Goal: Task Accomplishment & Management: Complete application form

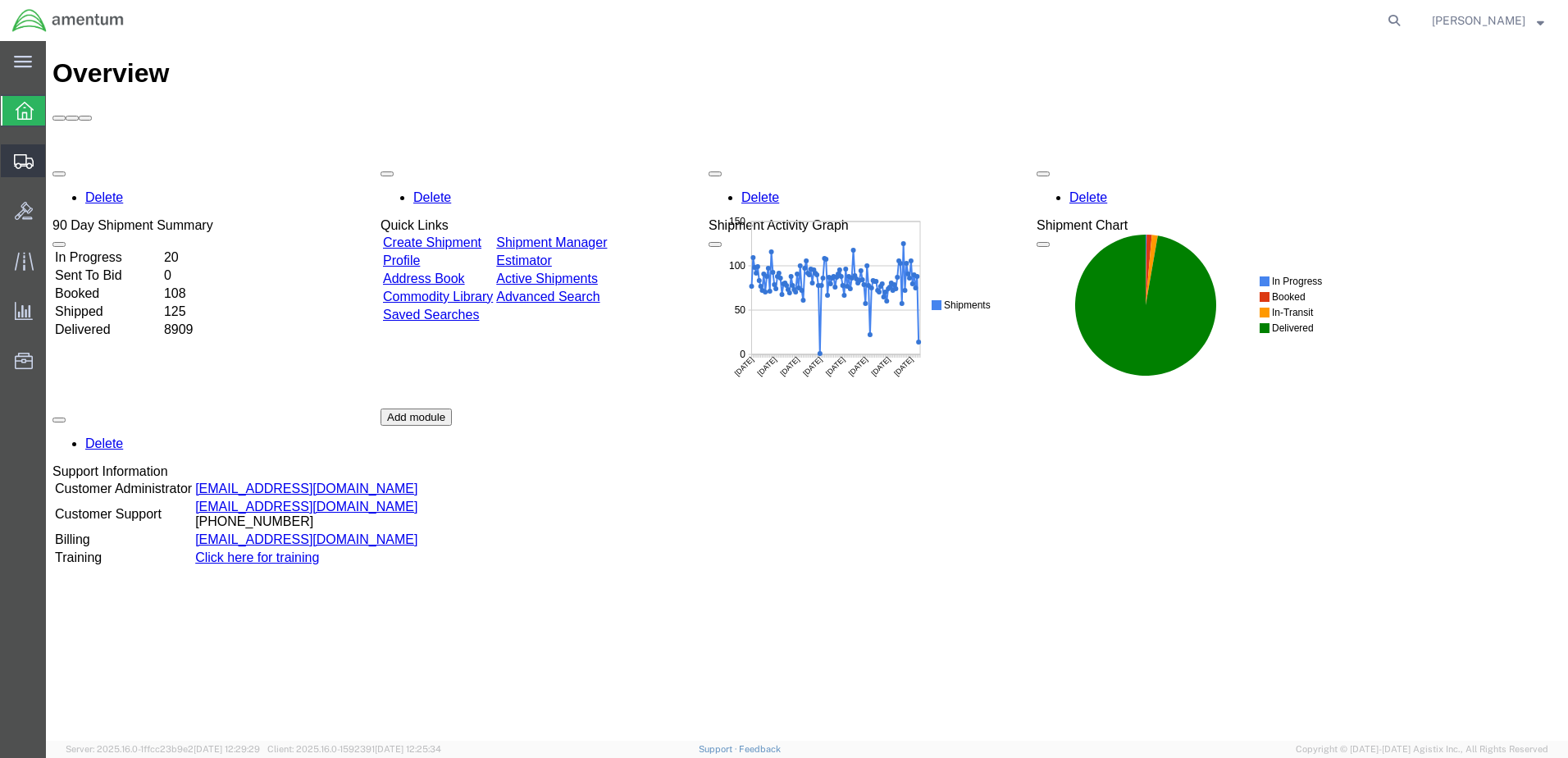
click at [0, 0] on span "Create from Template" at bounding box center [0, 0] width 0 height 0
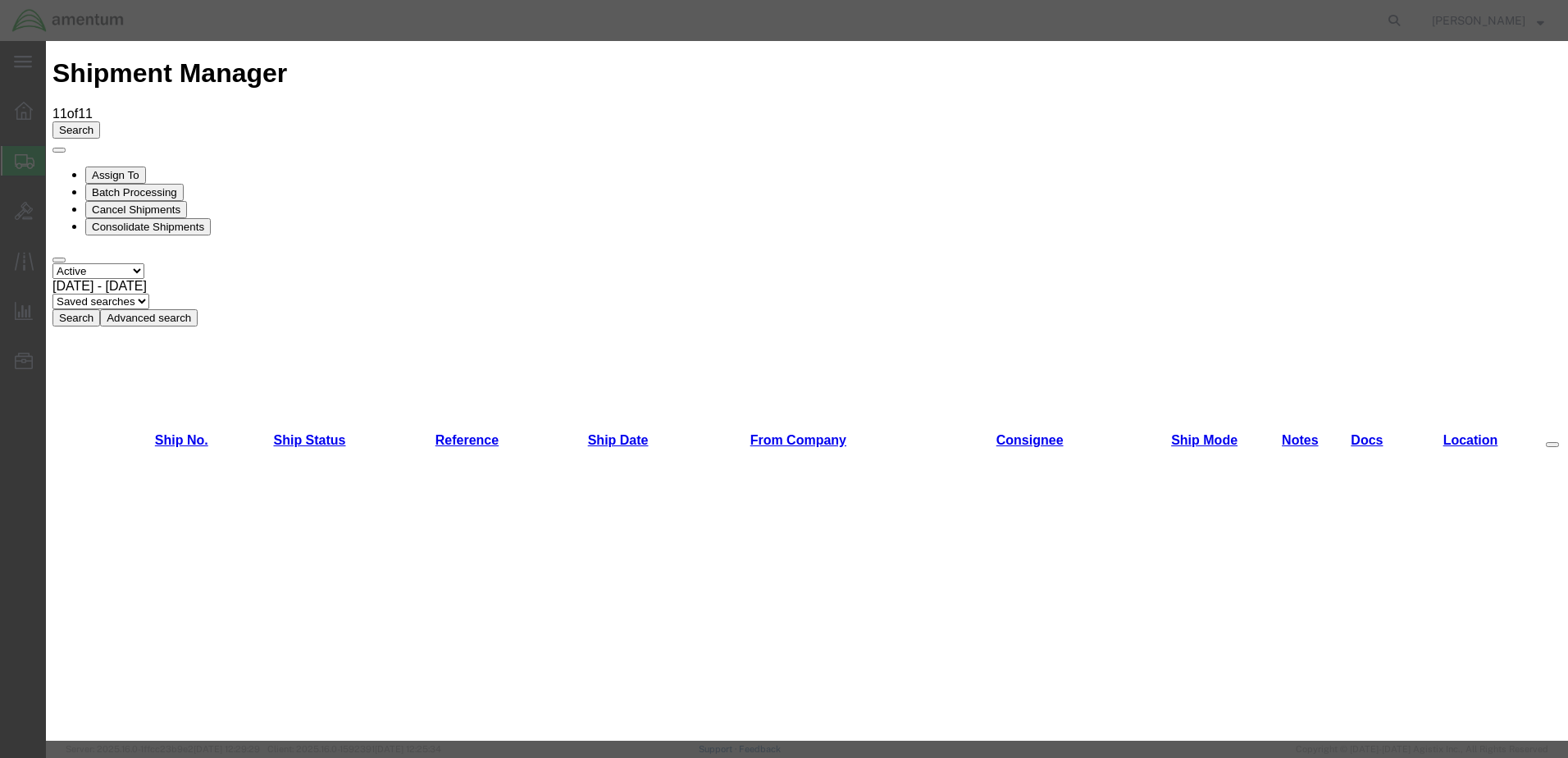
scroll to position [246, 0]
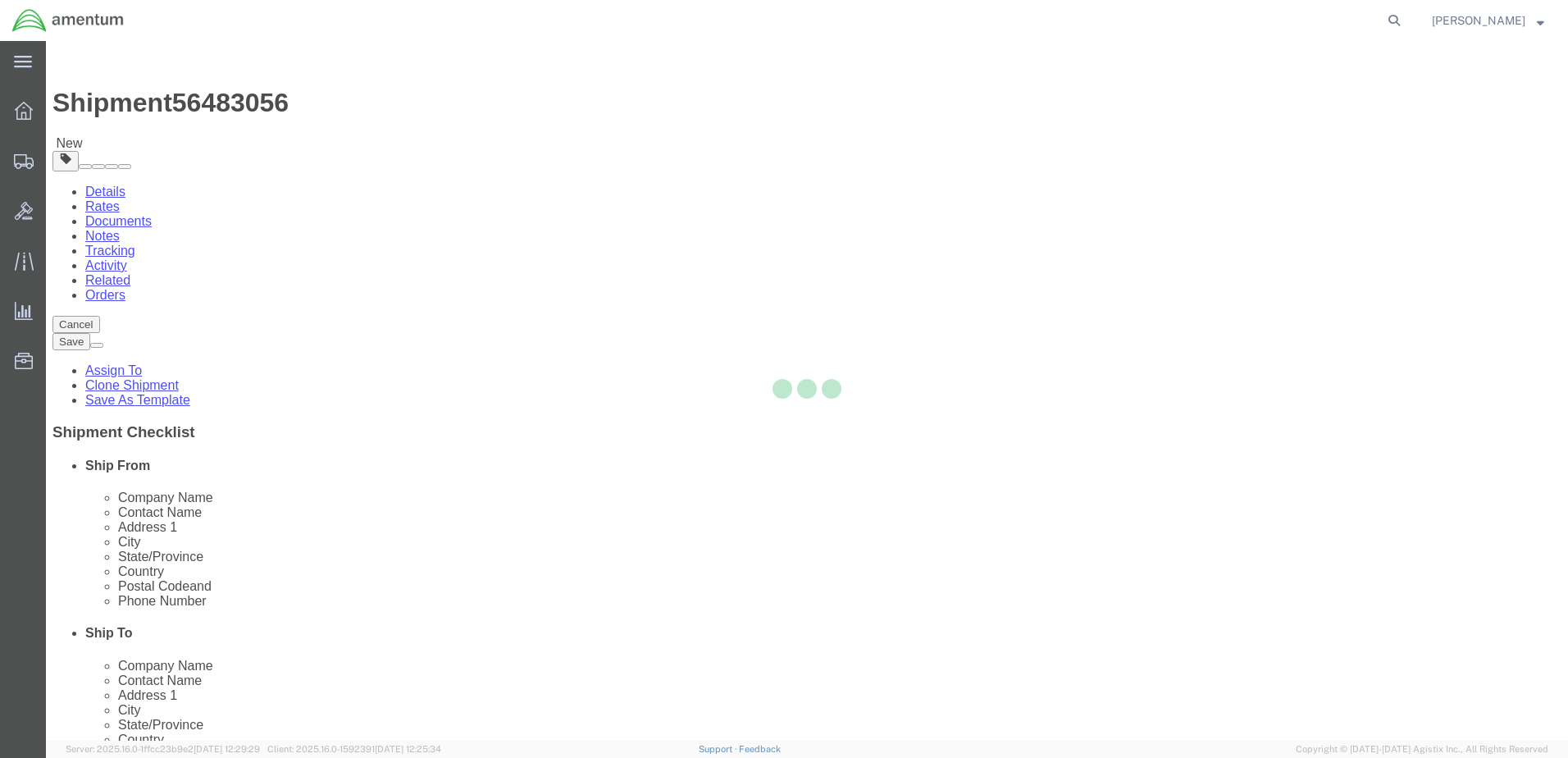
select select "49831"
select select "49927"
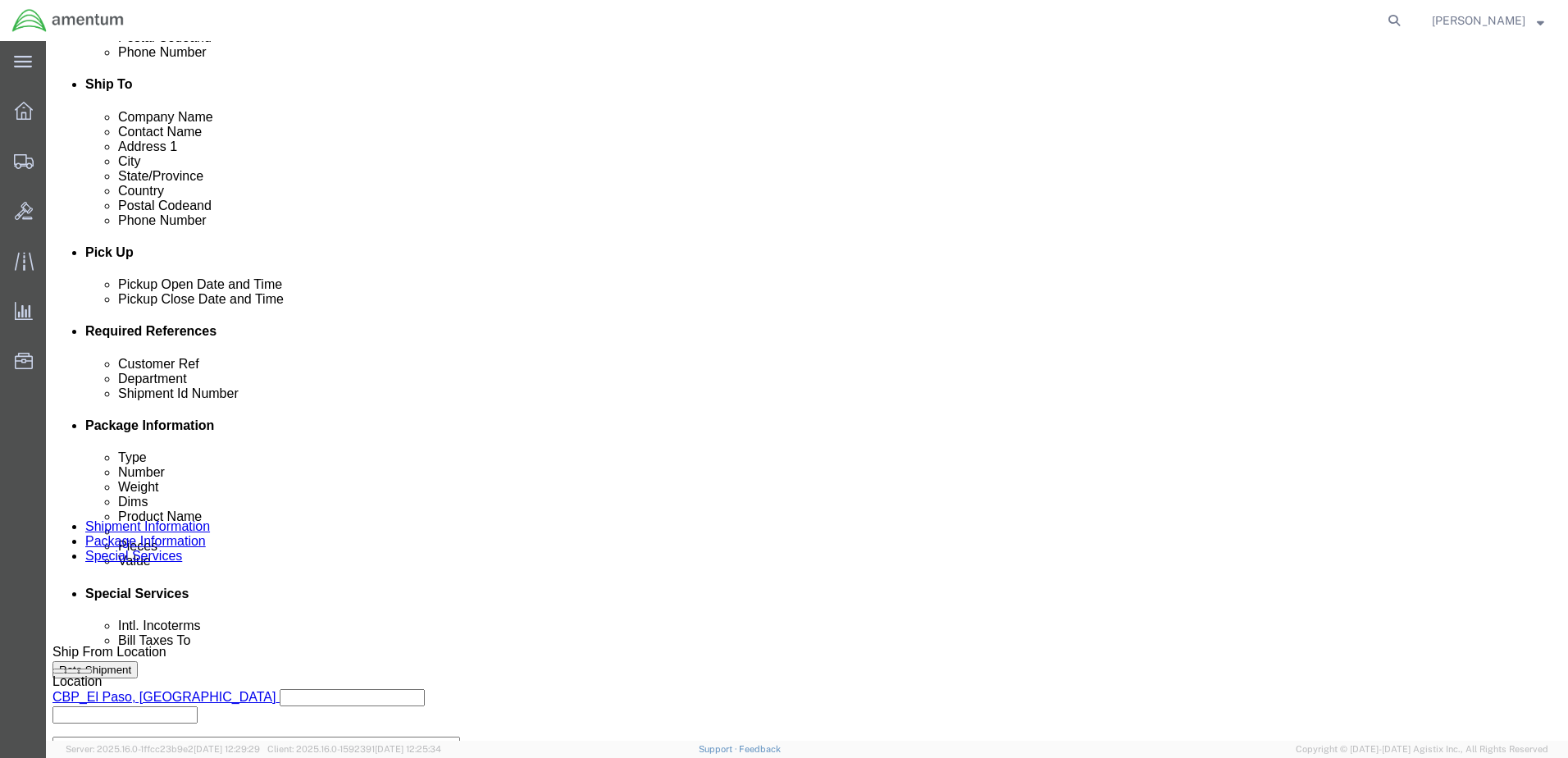
scroll to position [574, 0]
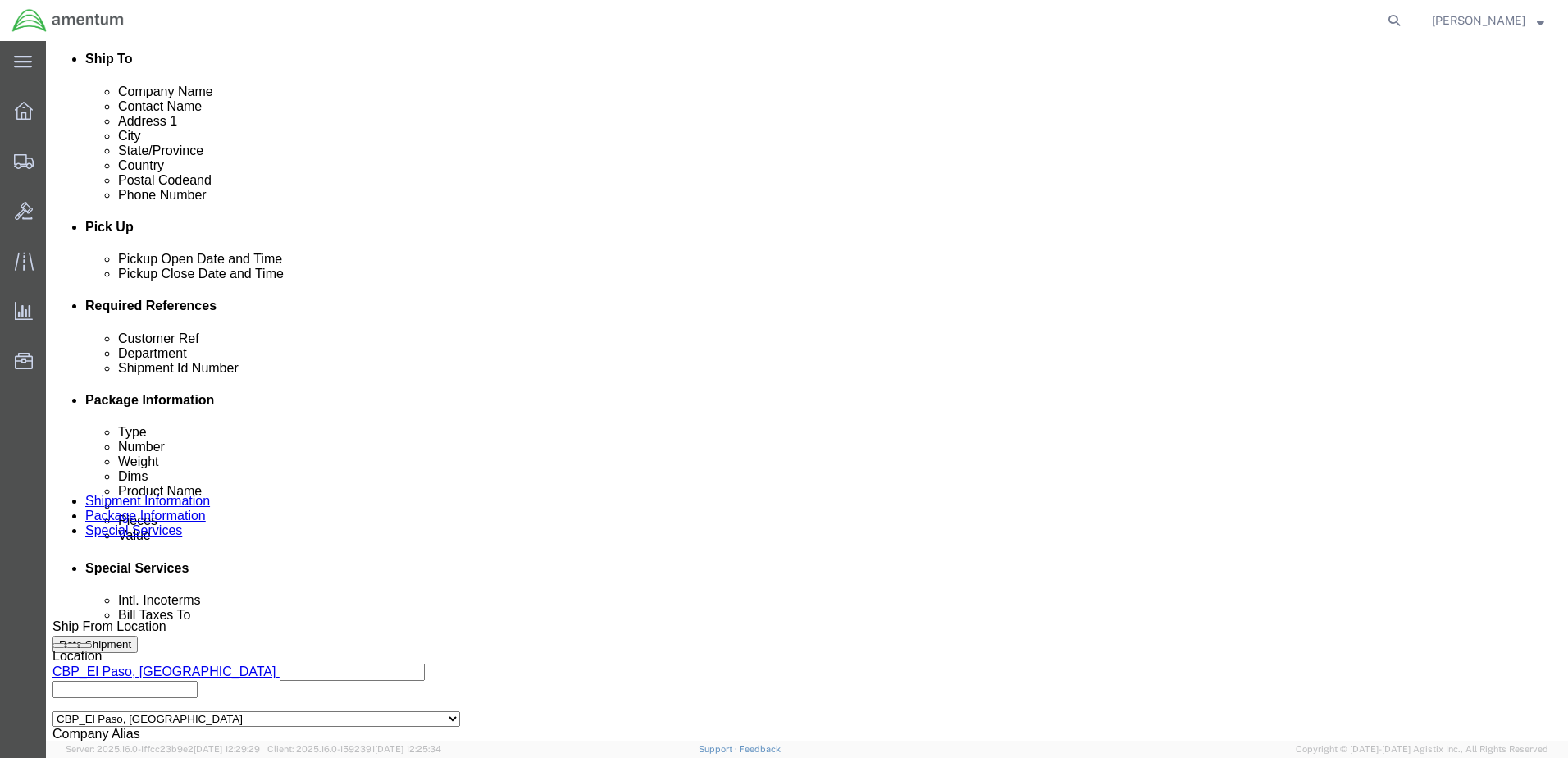
drag, startPoint x: 256, startPoint y: 438, endPoint x: 104, endPoint y: 428, distance: 152.3
click div "Customer Ref 259642"
type input "324020"
drag, startPoint x: 202, startPoint y: 466, endPoint x: 132, endPoint y: 469, distance: 70.1
click div "Shipment Id Number 259642"
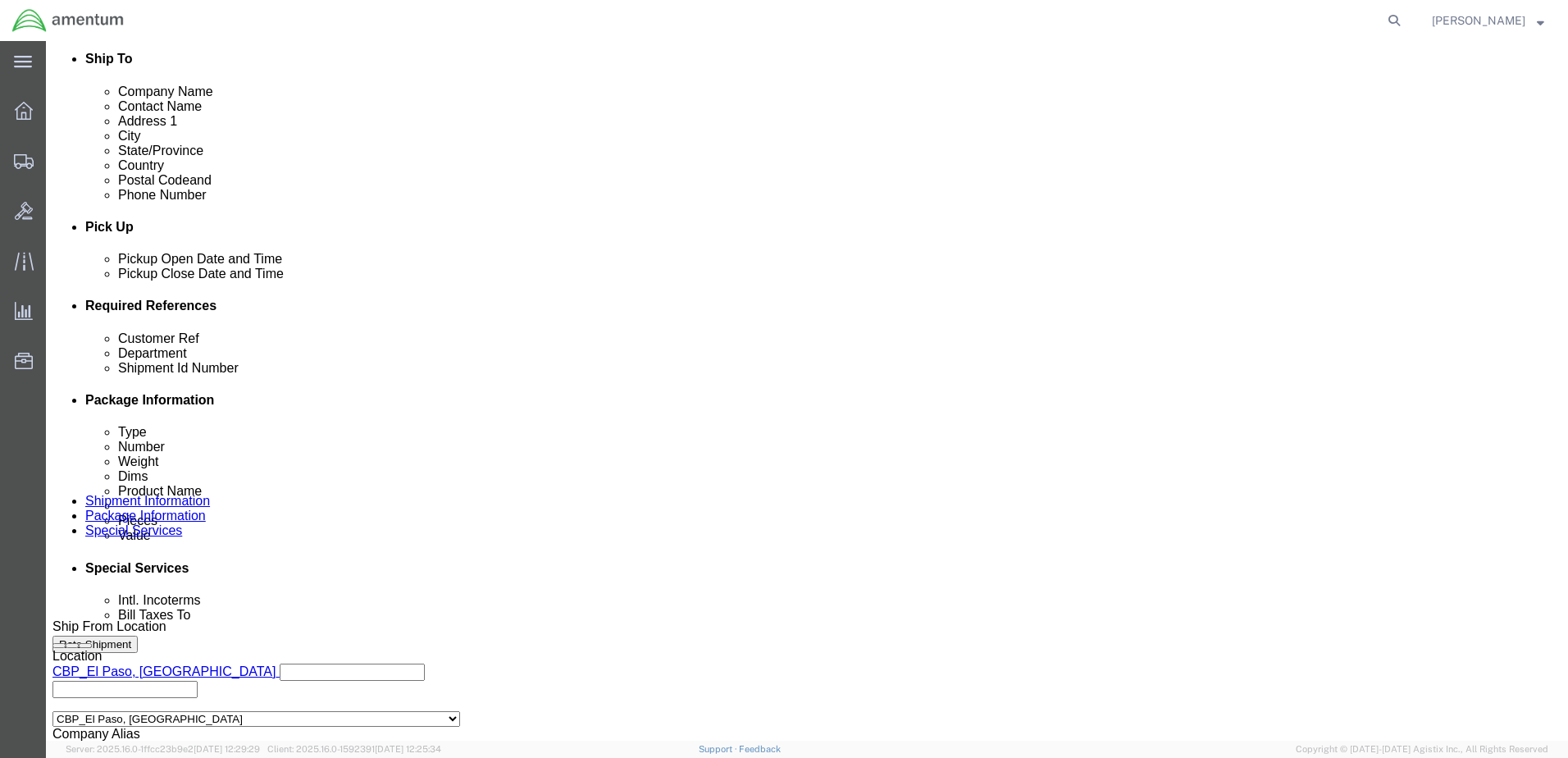
click input "3240202"
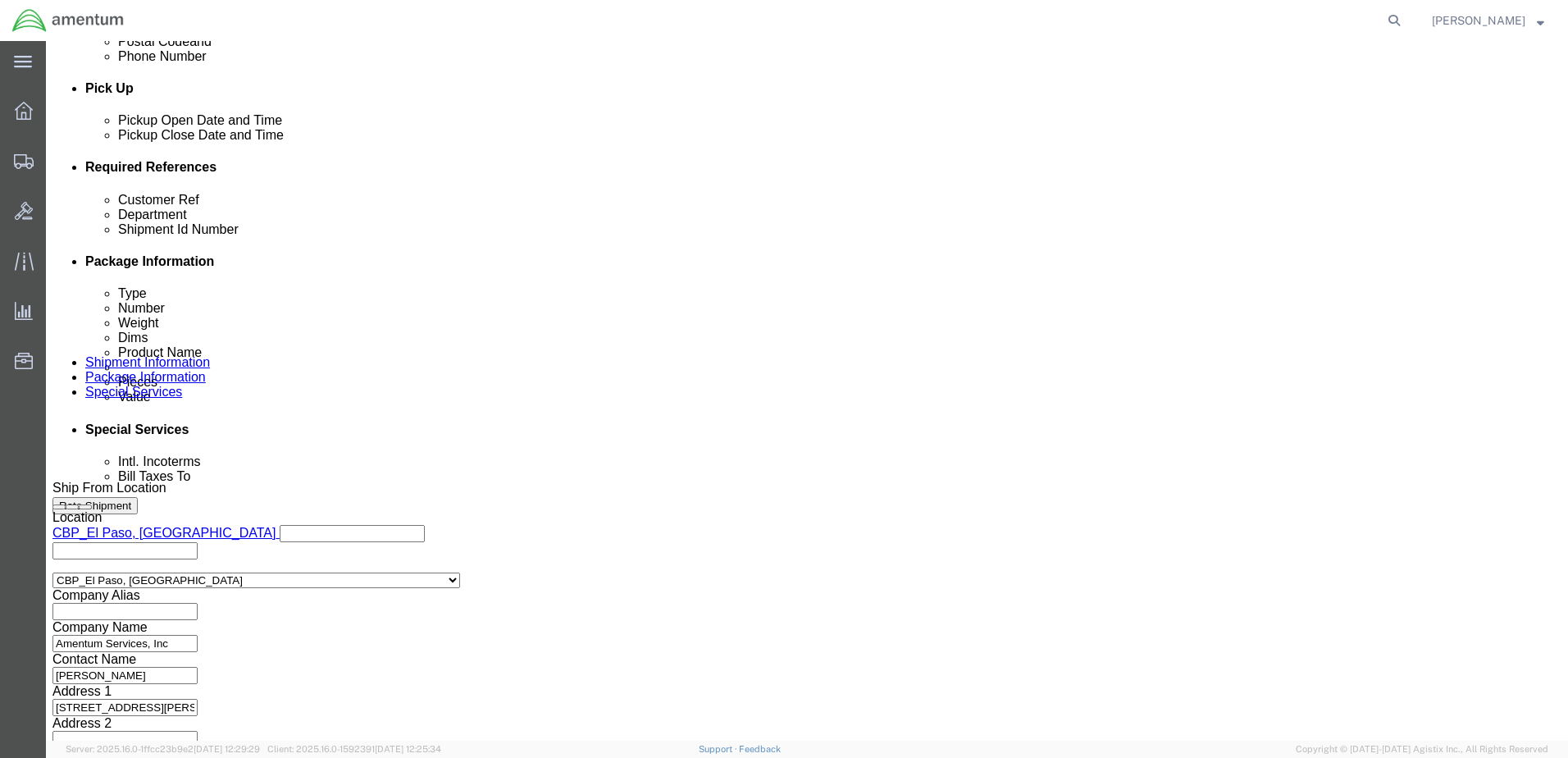
scroll to position [740, 0]
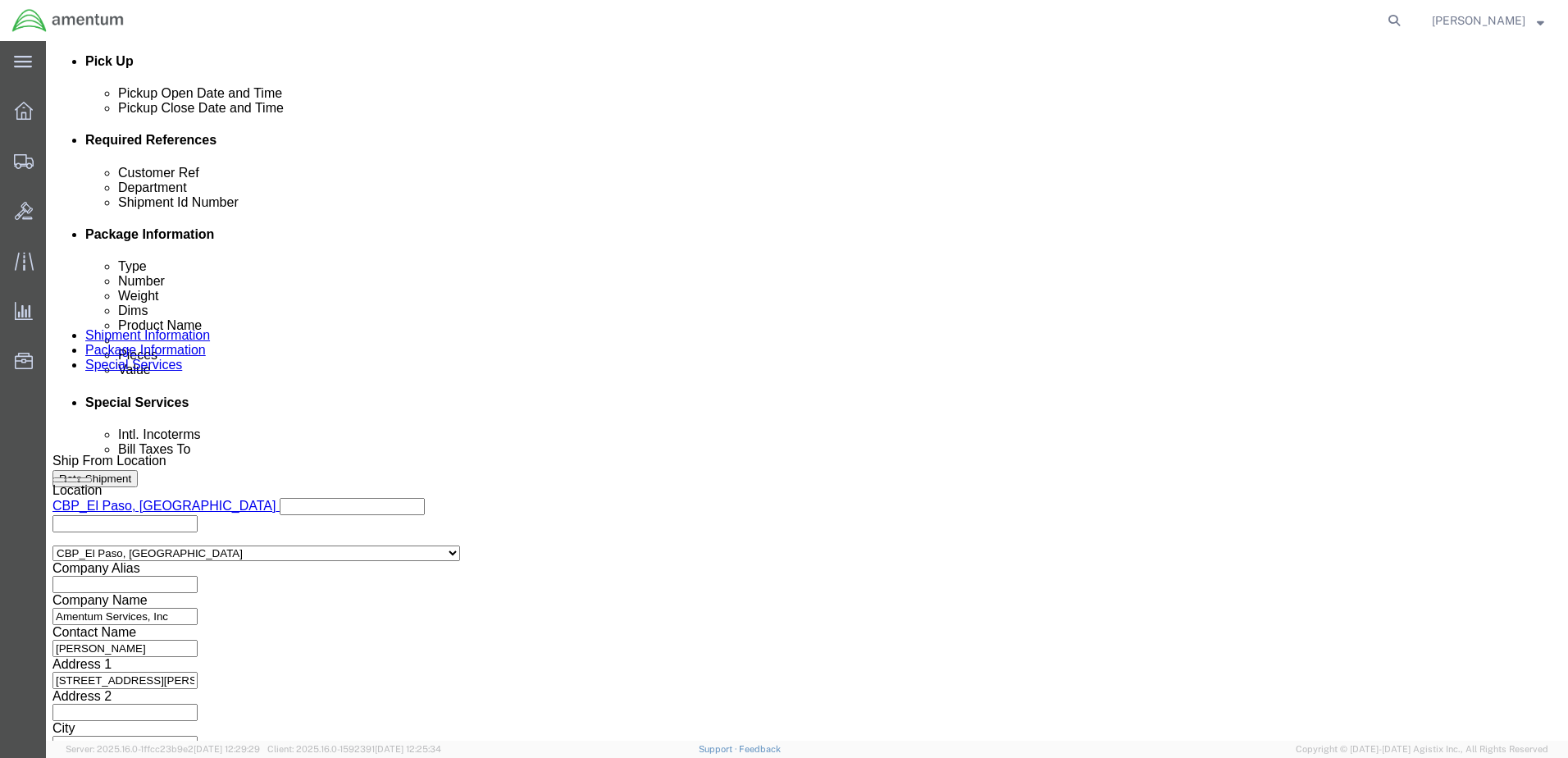
type input "324020"
click button "Continue"
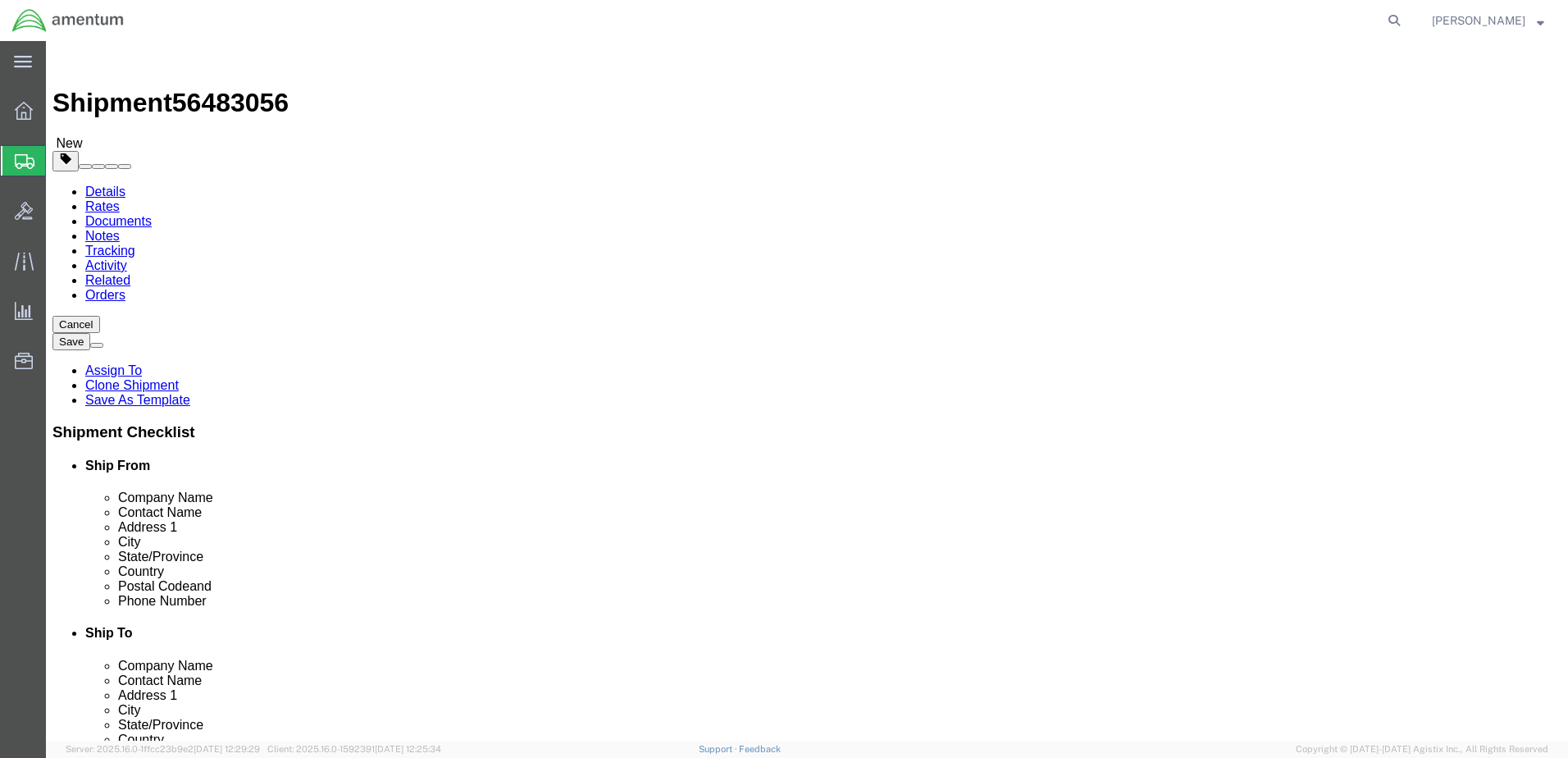
drag, startPoint x: 244, startPoint y: 316, endPoint x: 173, endPoint y: 316, distance: 71.0
click div "Number 1"
type input "2"
drag, startPoint x: 254, startPoint y: 347, endPoint x: 197, endPoint y: 346, distance: 57.0
click div "Dimensions Length 8.00 x Width 6.00 x Height 6.00 Select cm ft in"
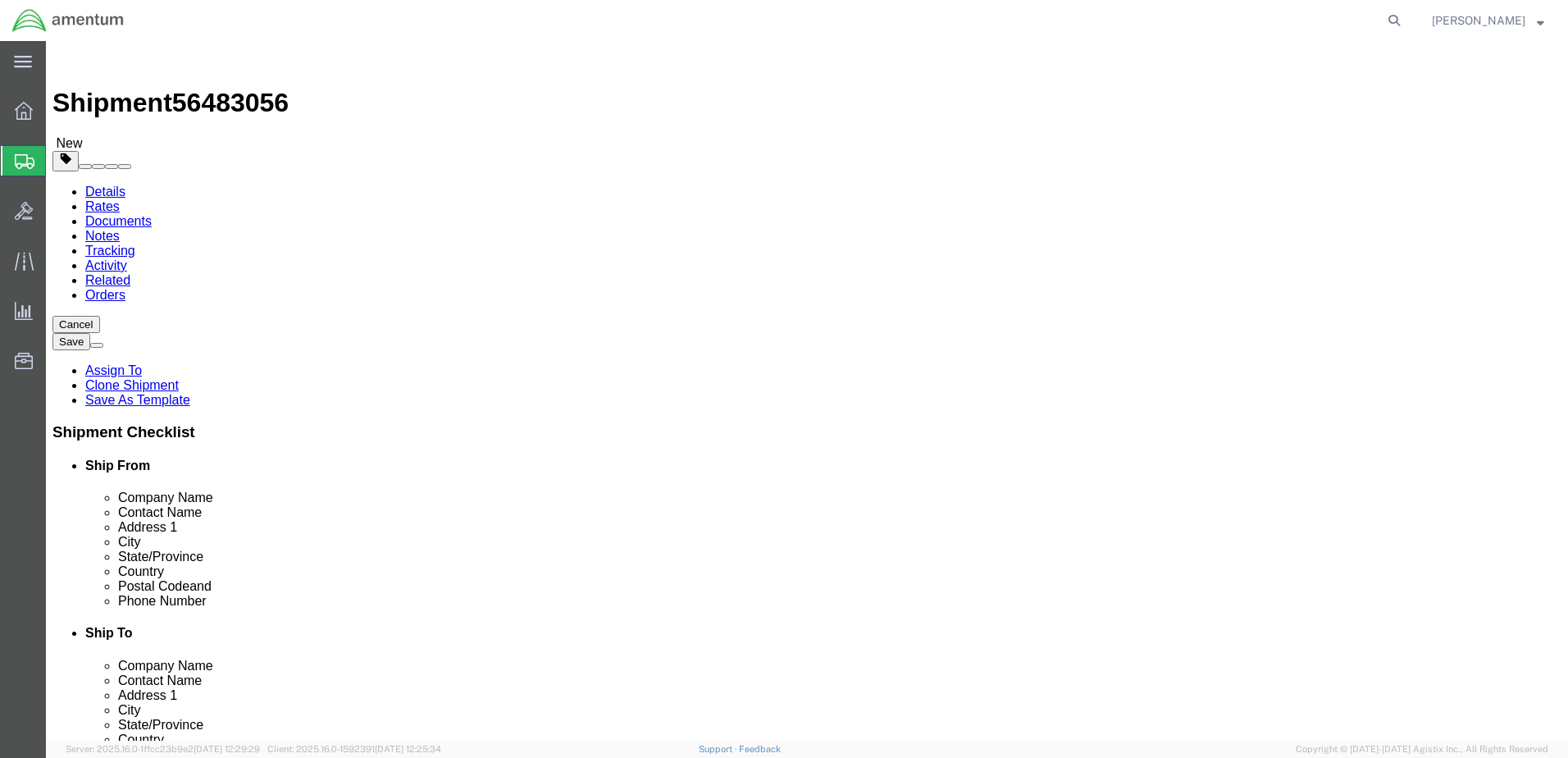
type input "16"
type input "10"
type input "12"
drag, startPoint x: 232, startPoint y: 378, endPoint x: 171, endPoint y: 375, distance: 61.1
click div "Weight 2.00 Select kgs lbs Ship. t°"
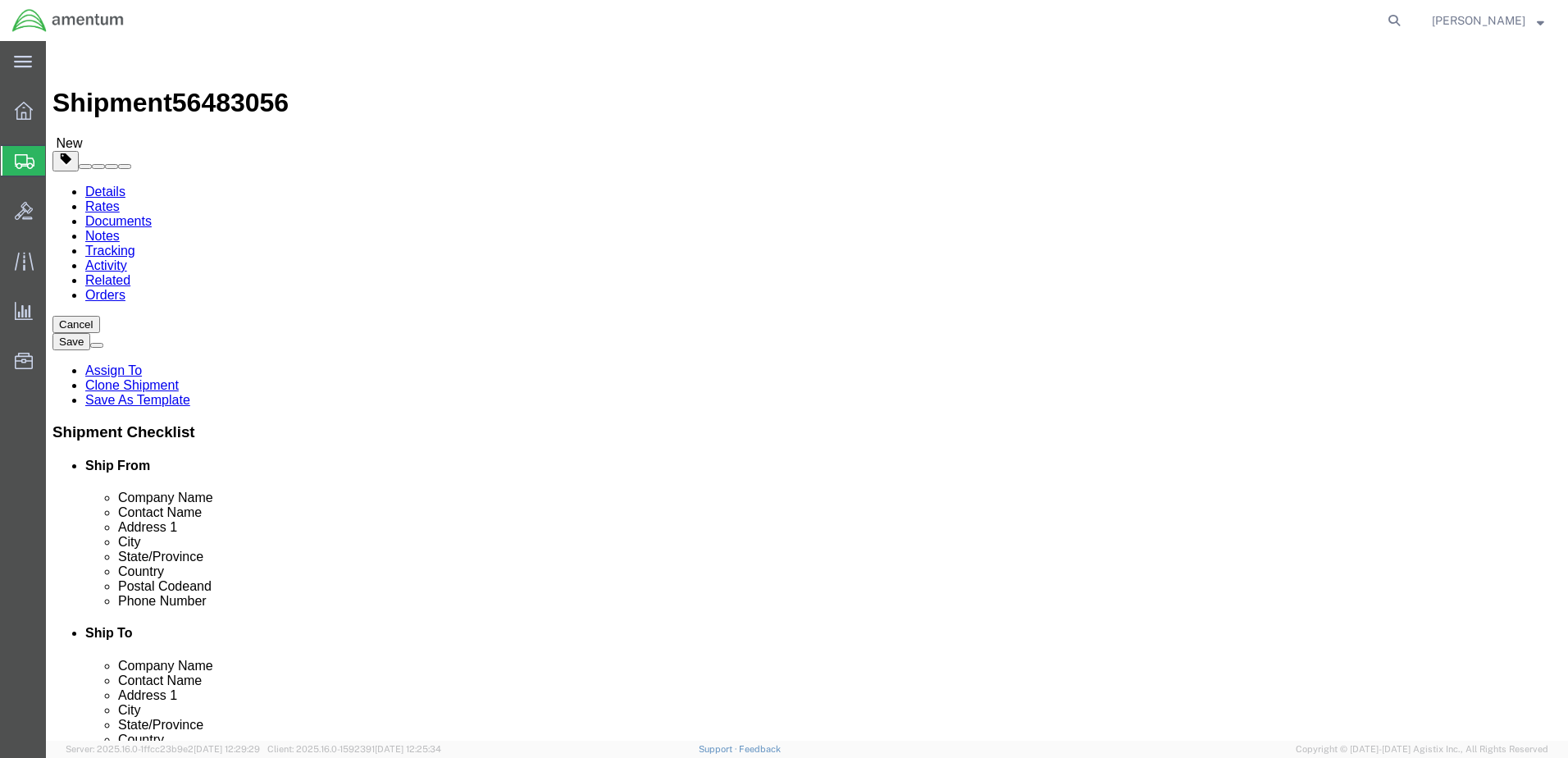
type input "52"
click dd "50.00 Each"
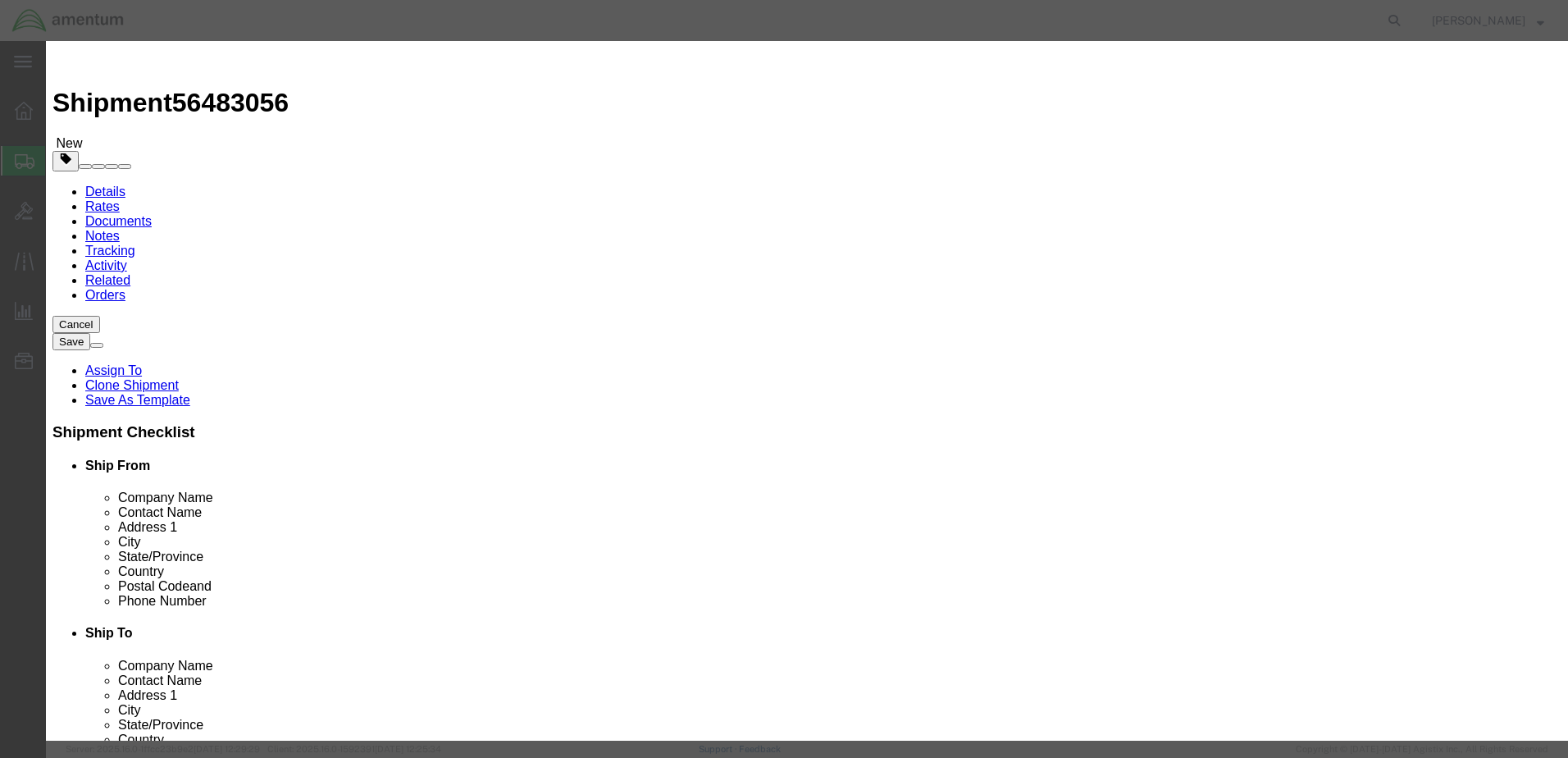
drag, startPoint x: 515, startPoint y: 154, endPoint x: 398, endPoint y: 141, distance: 117.7
click div "Product Name AIRCRAFT PARTS Pieces 50.00 Select Bag Barrels 100Board Feet Bottl…"
click input "12"
drag, startPoint x: 490, startPoint y: 154, endPoint x: 453, endPoint y: 156, distance: 37.1
click div "Pieces 12 Select Bag Barrels 100Board Feet Bottle Box Blister Pack Carats Can C…"
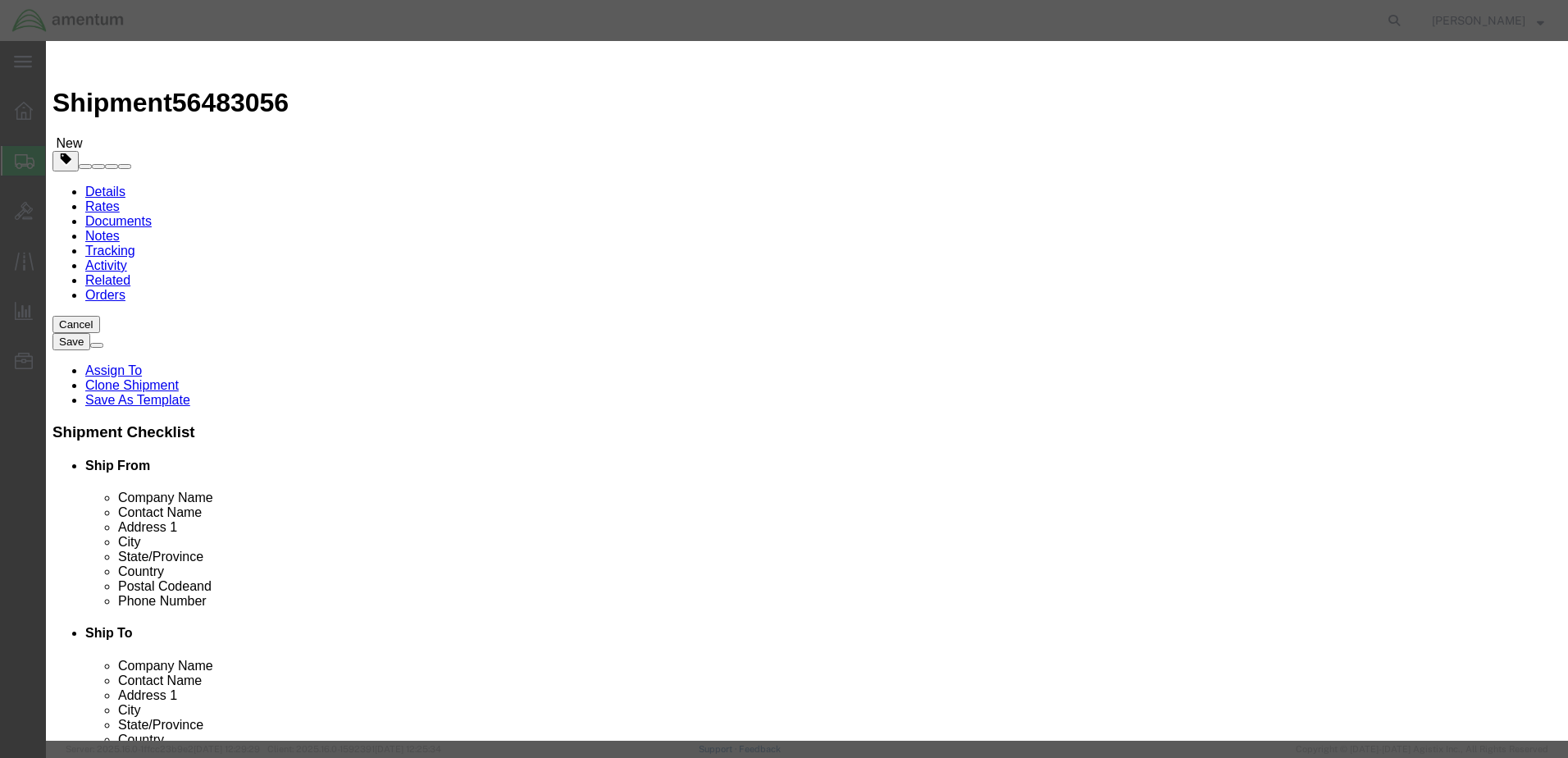
type input "24"
click input "96"
drag, startPoint x: 524, startPoint y: 186, endPoint x: 438, endPoint y: 184, distance: 86.0
click div "Total Value 96 Select ADP AED AFN ALL AMD AOA ARS ATS AUD AWG AZN BAM BBD BDT B…"
type input "200"
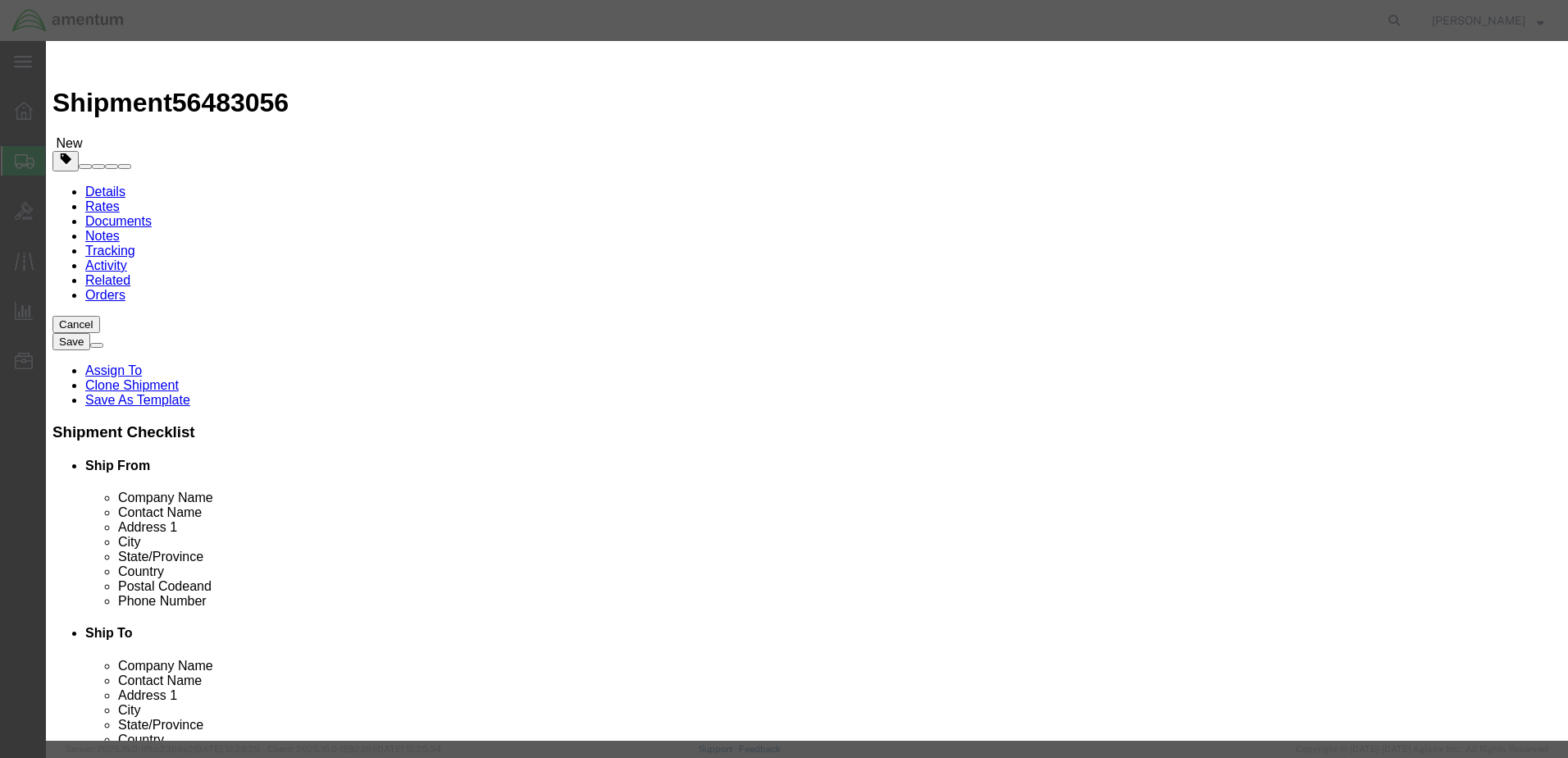
click textarea "P/N 22252BC060030L, SCREW"
drag, startPoint x: 944, startPoint y: 124, endPoint x: 1123, endPoint y: 143, distance: 180.0
click textarea "P/N 22252BC060030L, SCREW"
type textarea "P/N 15W50QT, OIL AEROSHELL"
click button "Save & Close"
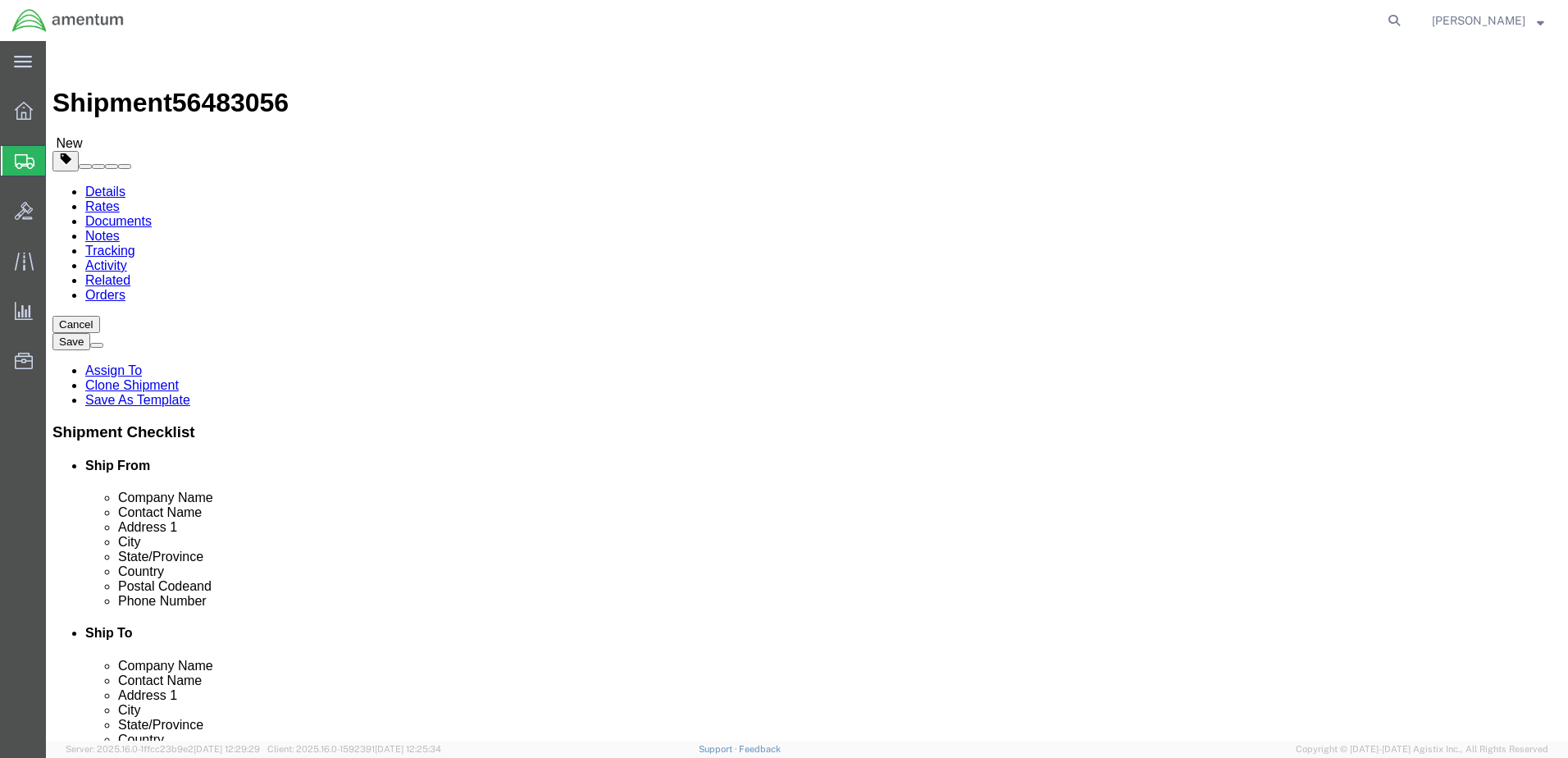
click button "Continue"
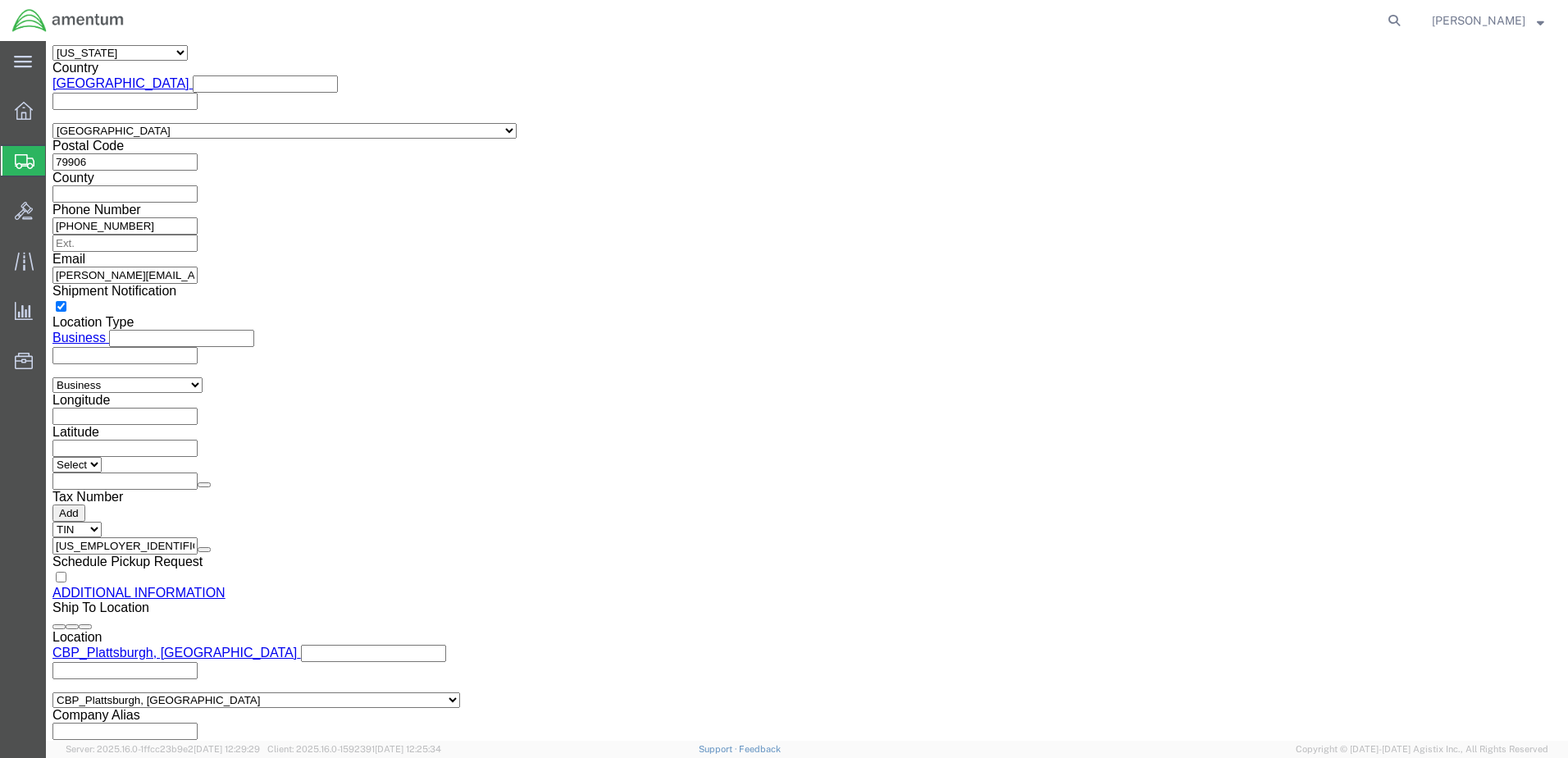
scroll to position [1529, 0]
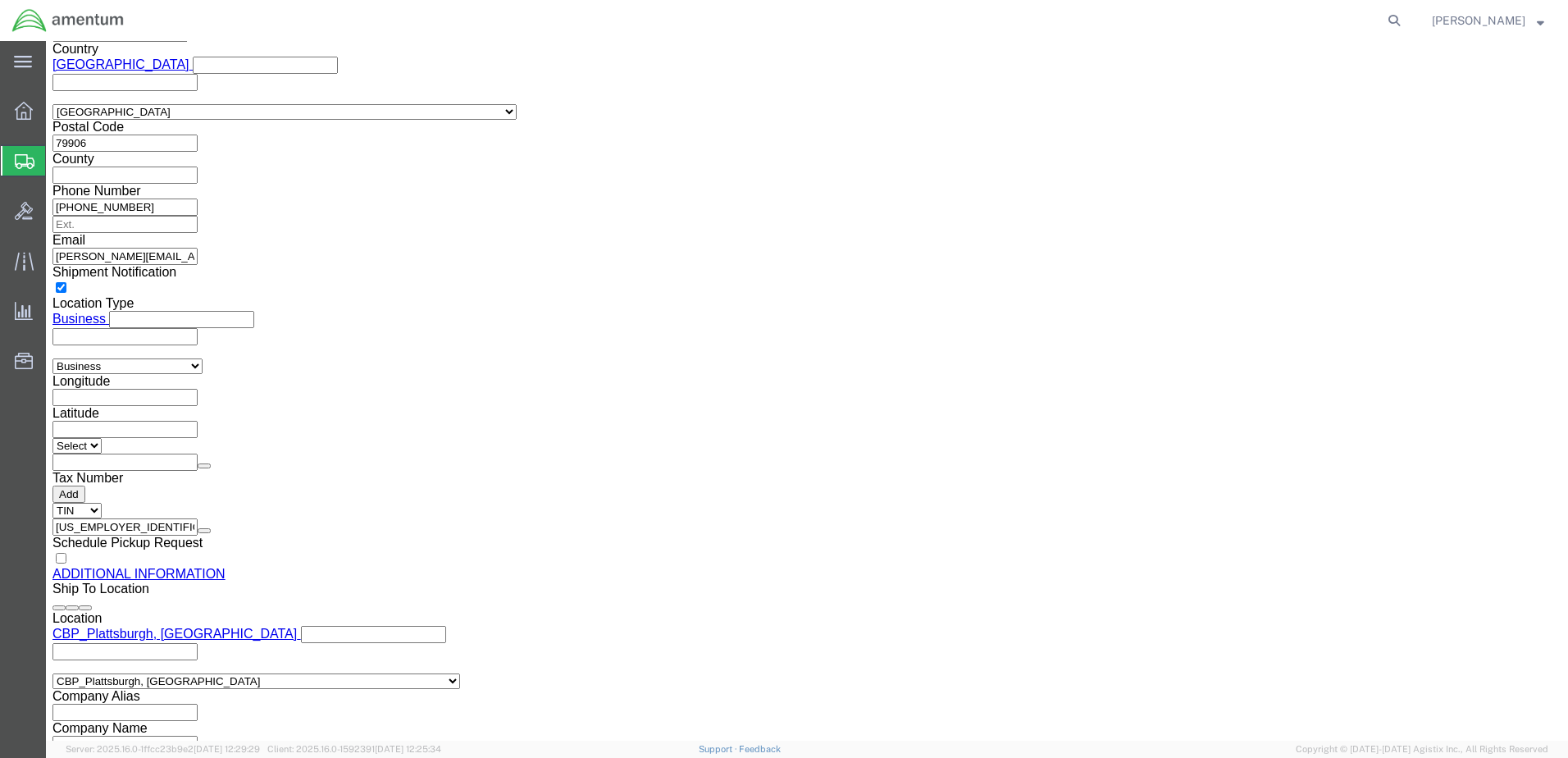
click button "Rate Shipment"
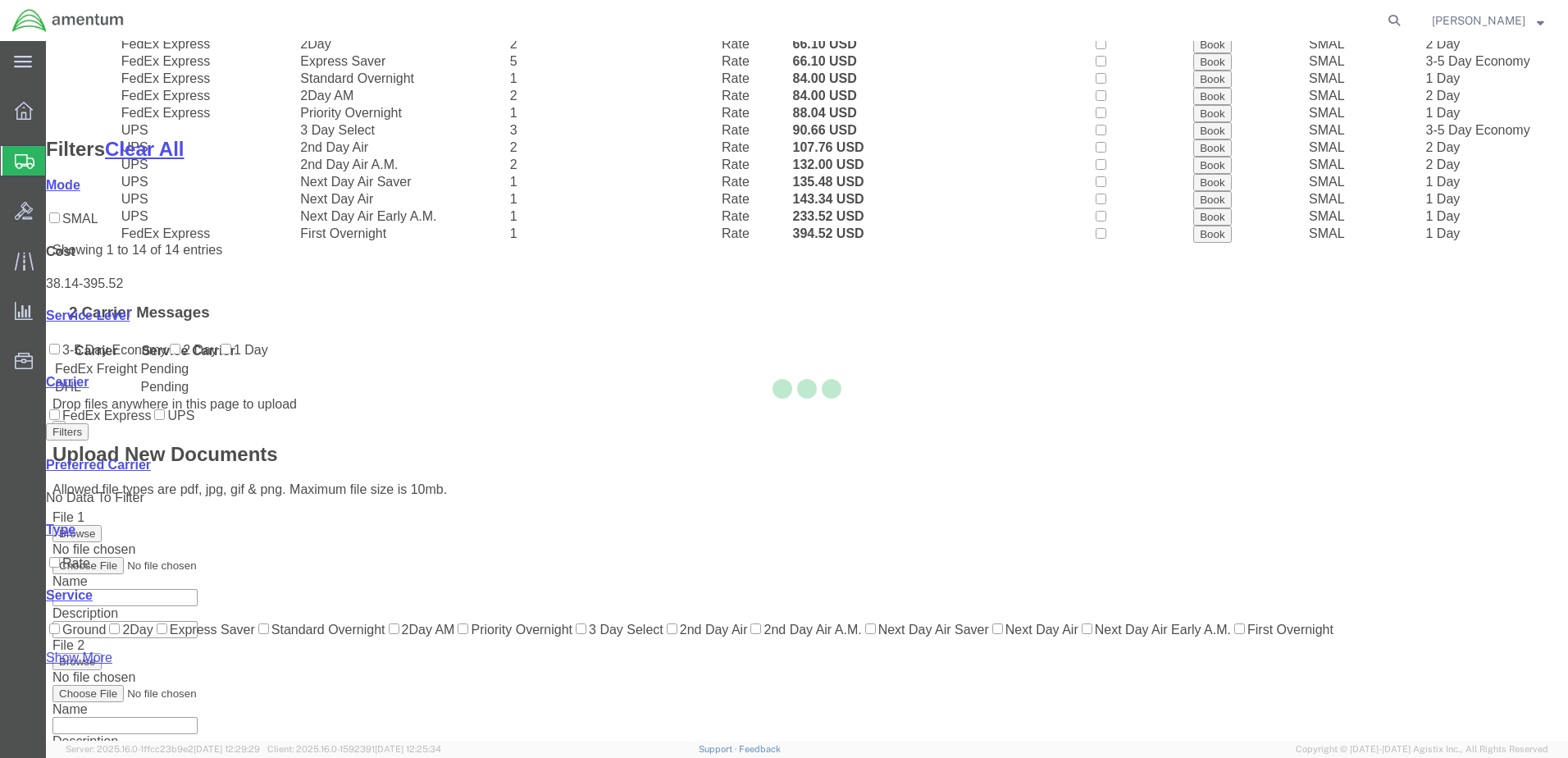
scroll to position [85, 0]
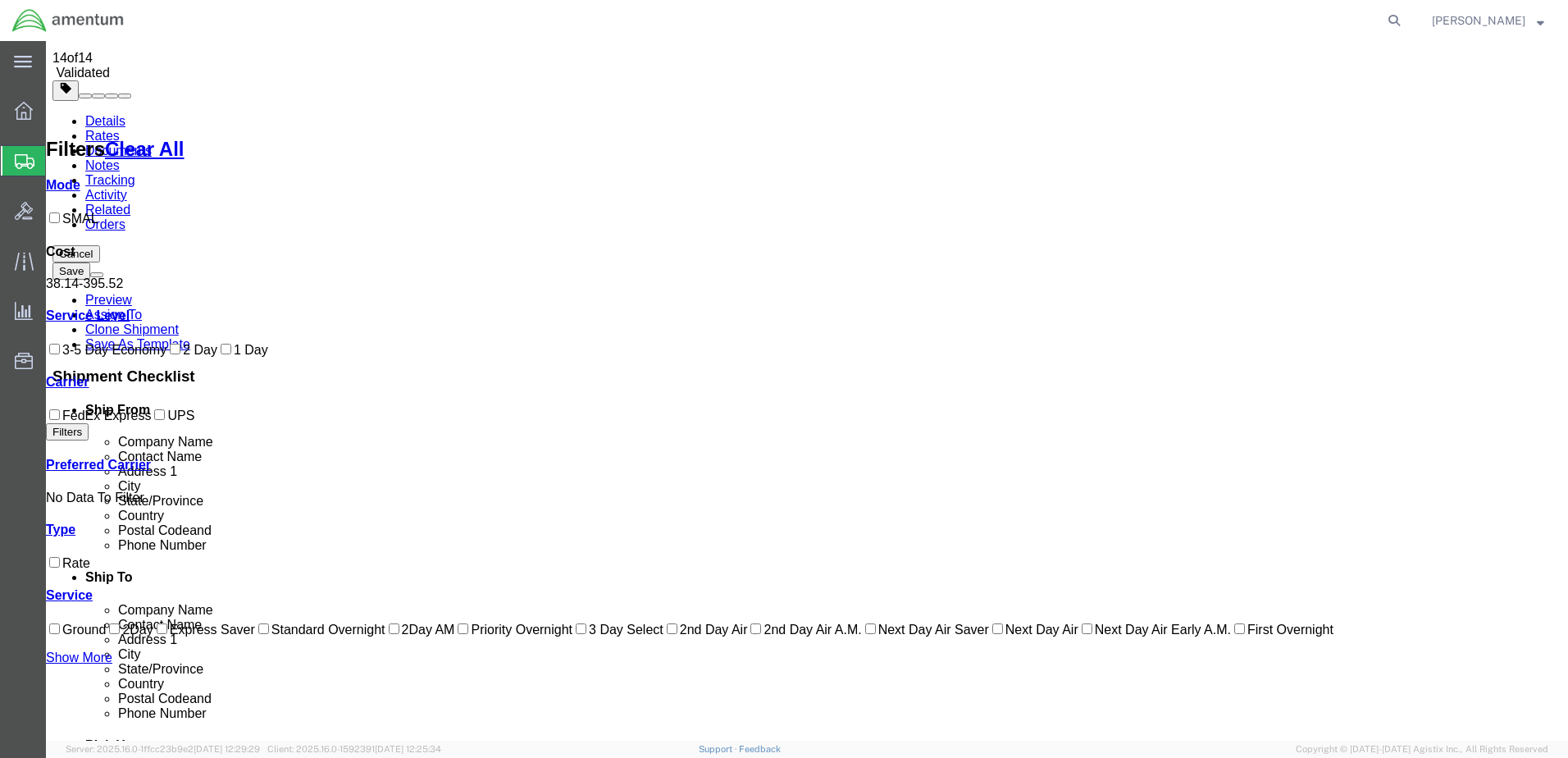
click at [102, 114] on link "Details" at bounding box center [105, 121] width 40 height 14
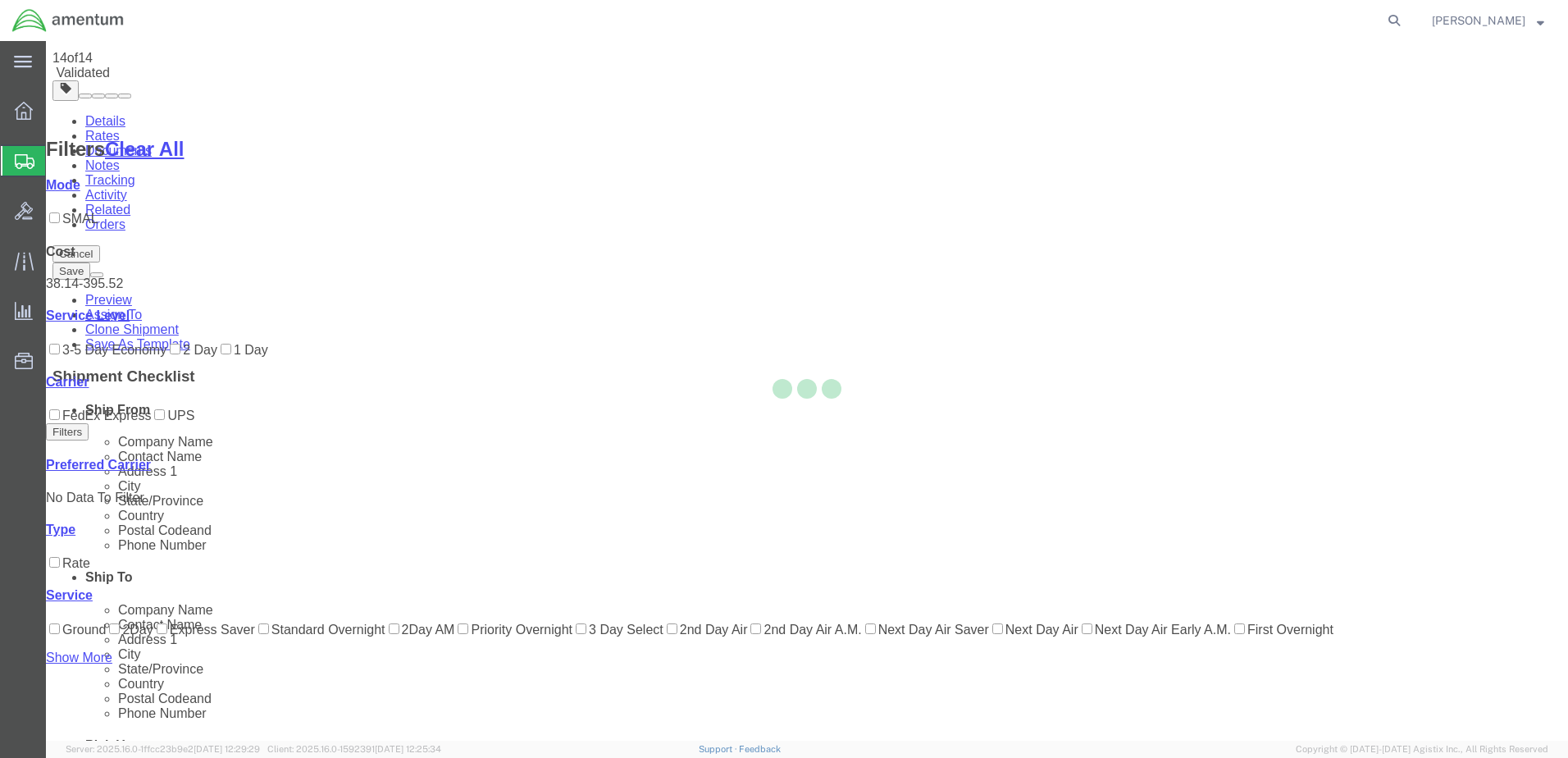
select select "49831"
select select "49927"
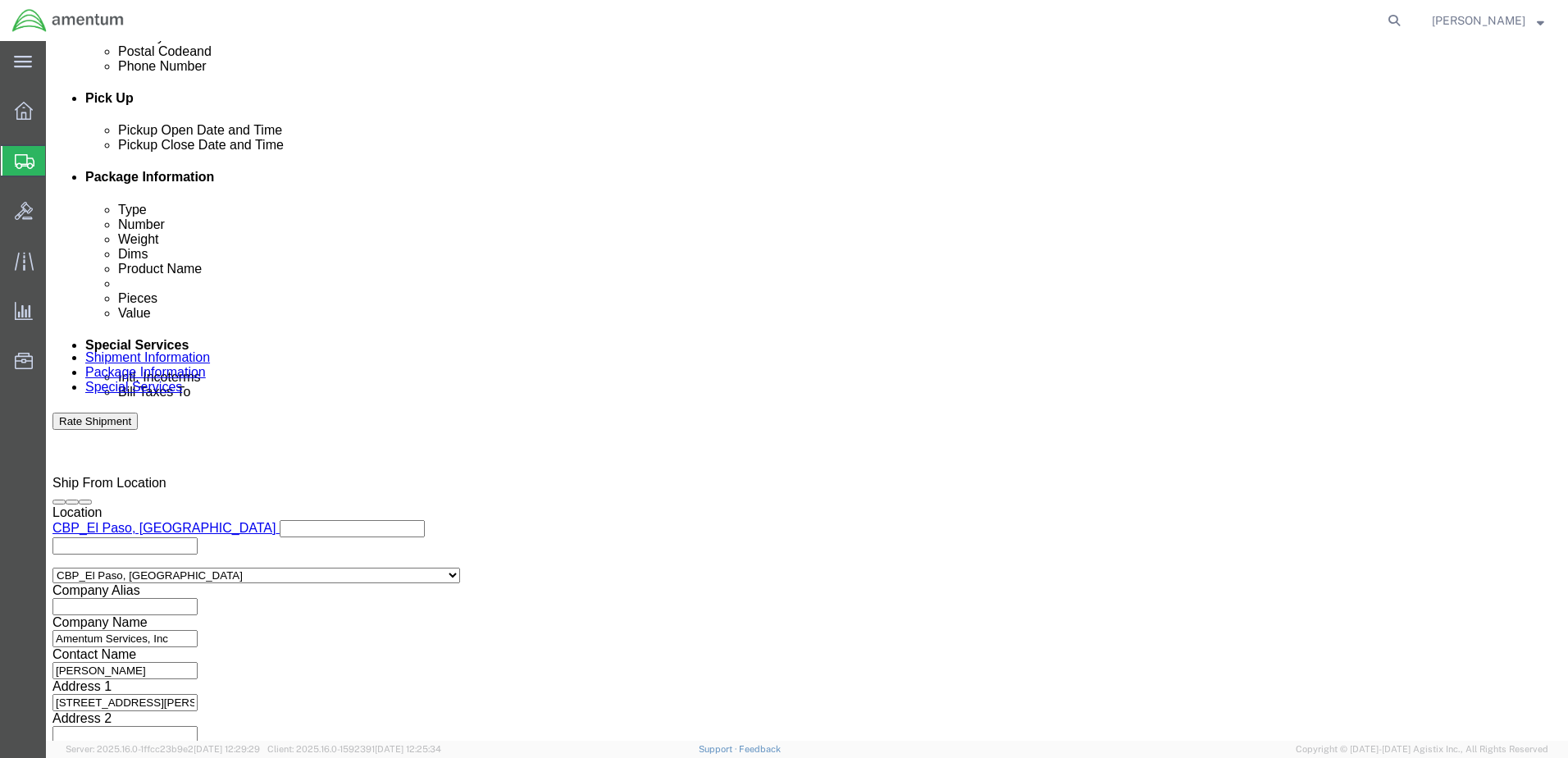
scroll to position [740, 0]
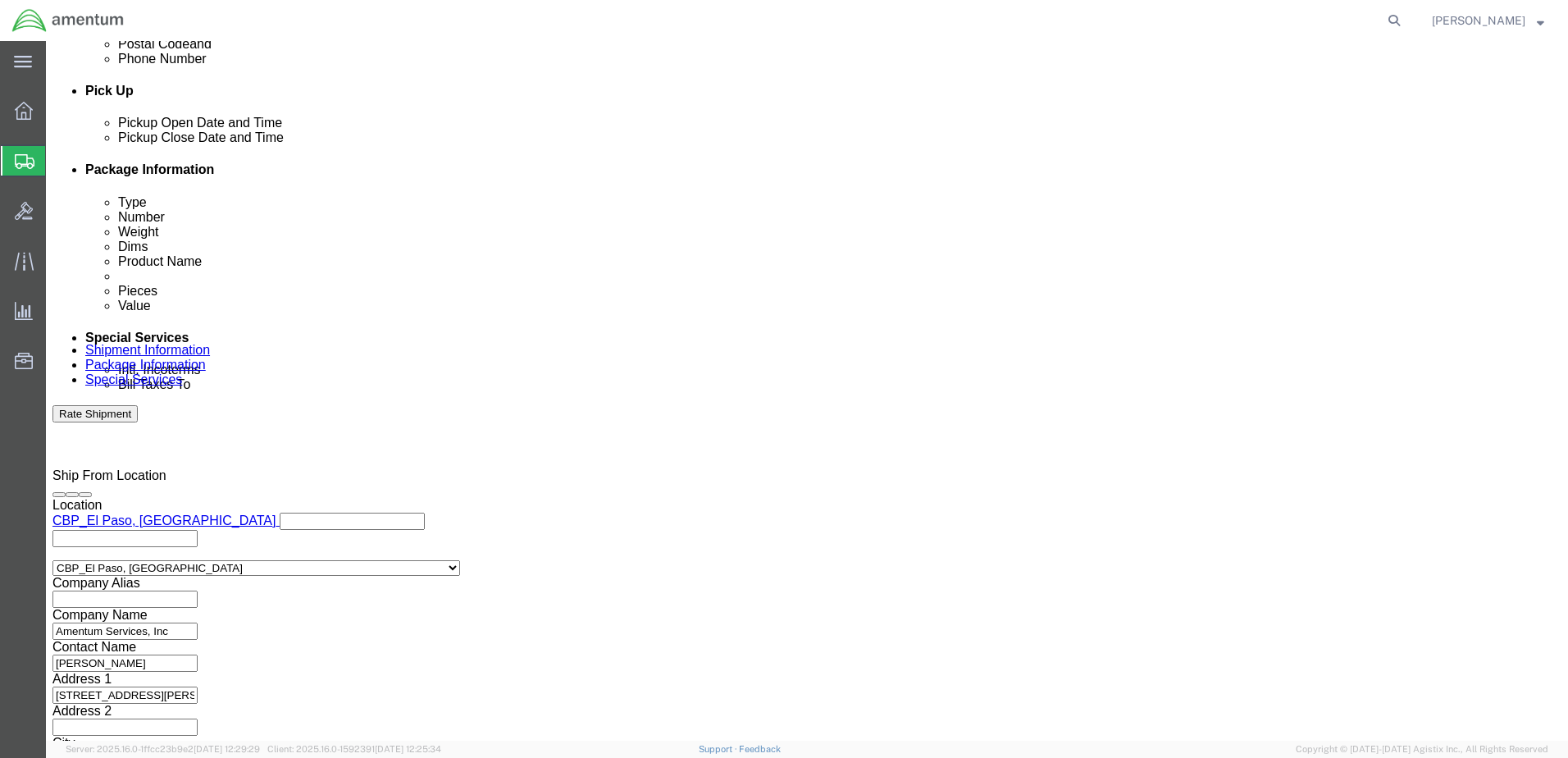
click button "Continue"
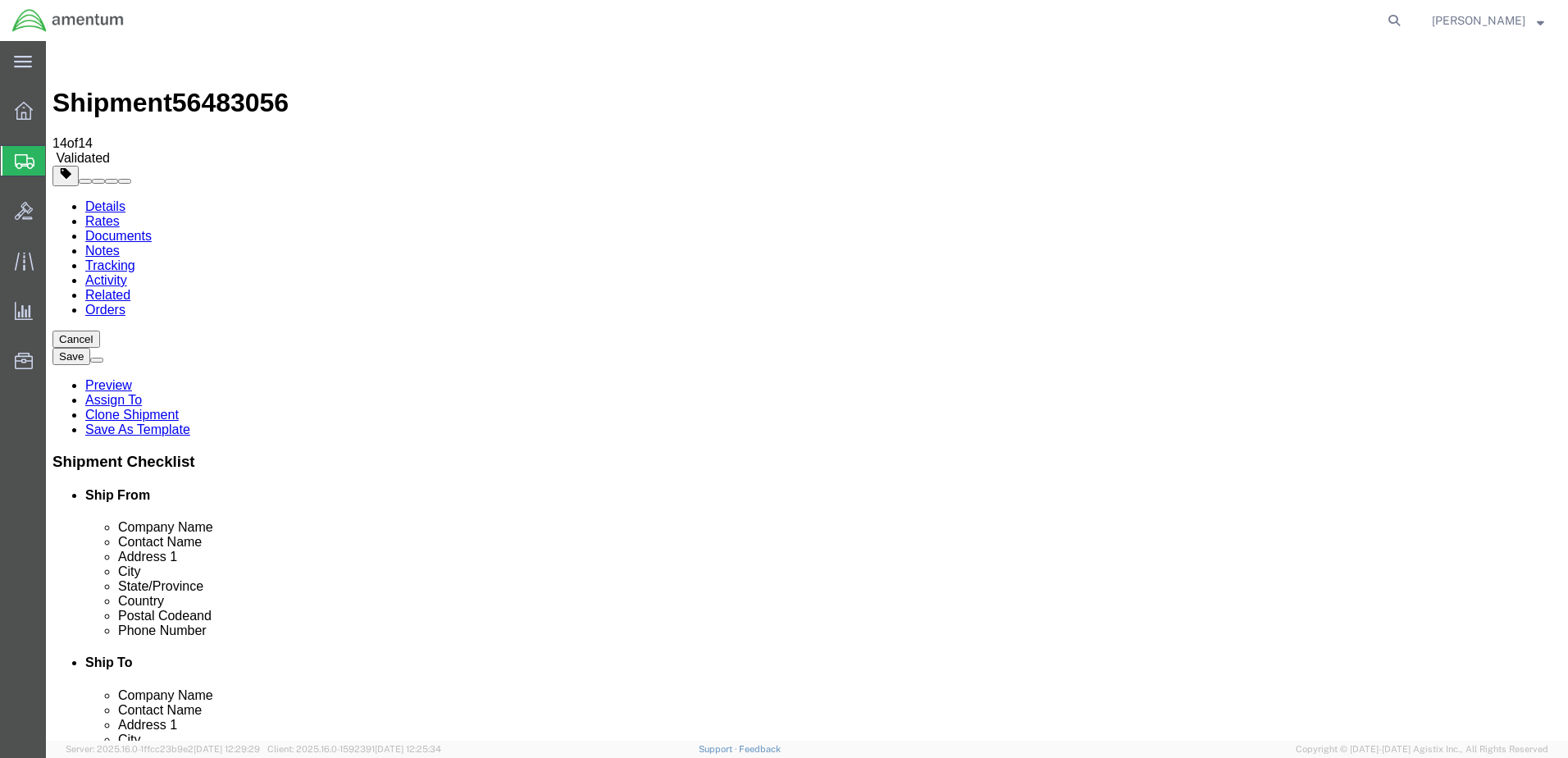
click button "Rate Shipment"
